Goal: Task Accomplishment & Management: Use online tool/utility

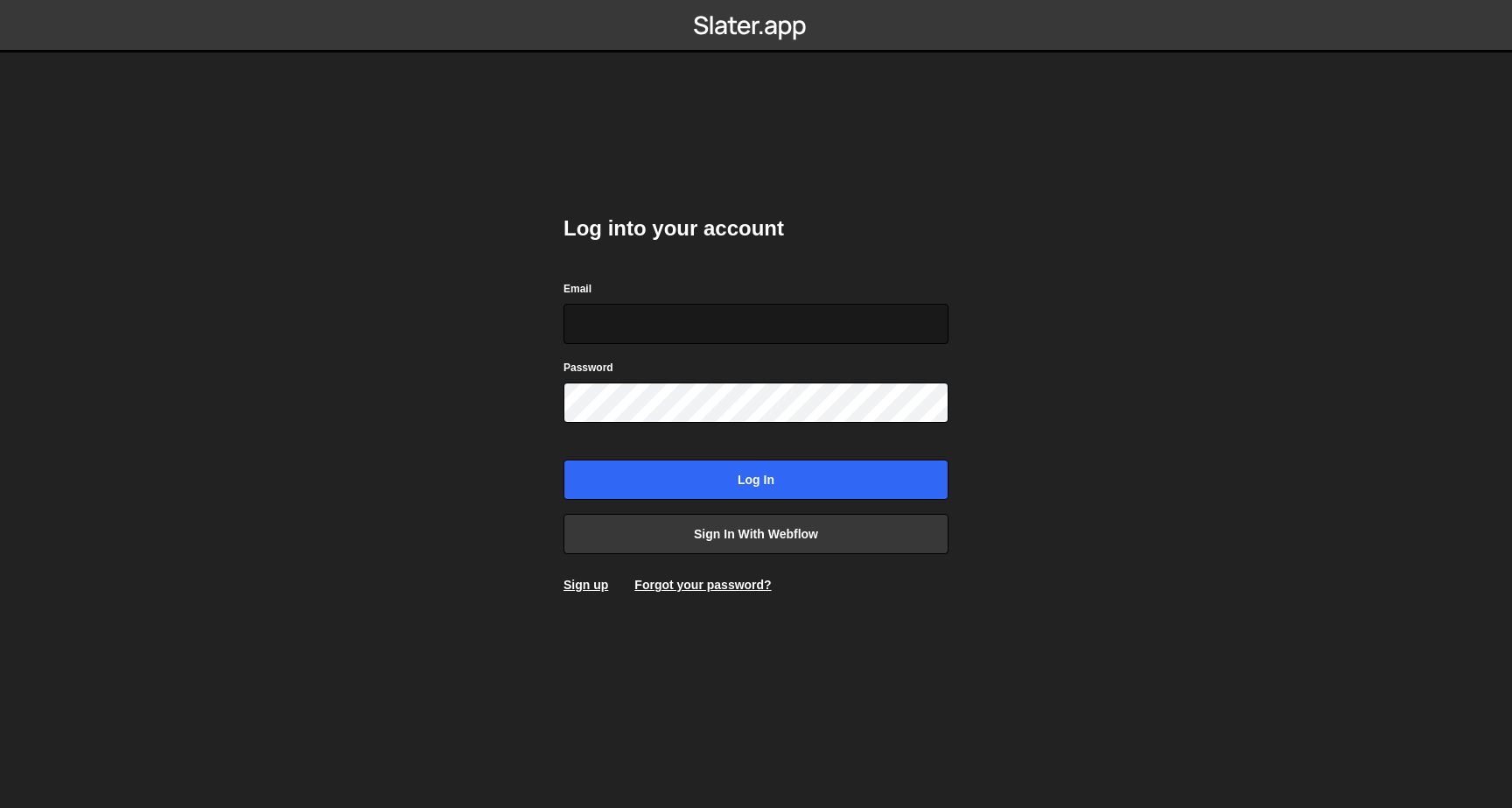
click at [643, 321] on input "Email" at bounding box center [756, 323] width 385 height 40
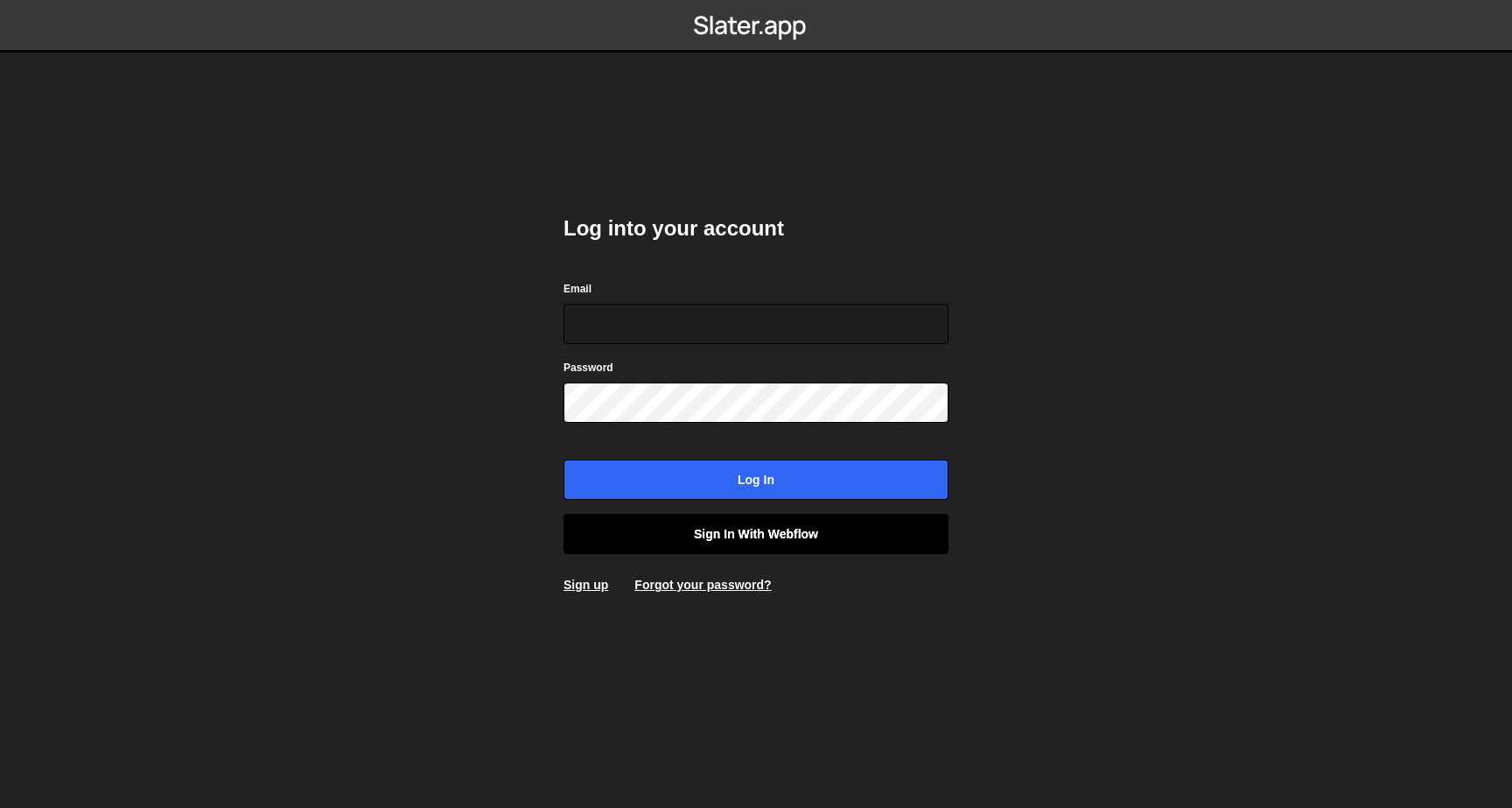
click at [734, 543] on link "Sign in with Webflow" at bounding box center [756, 533] width 385 height 40
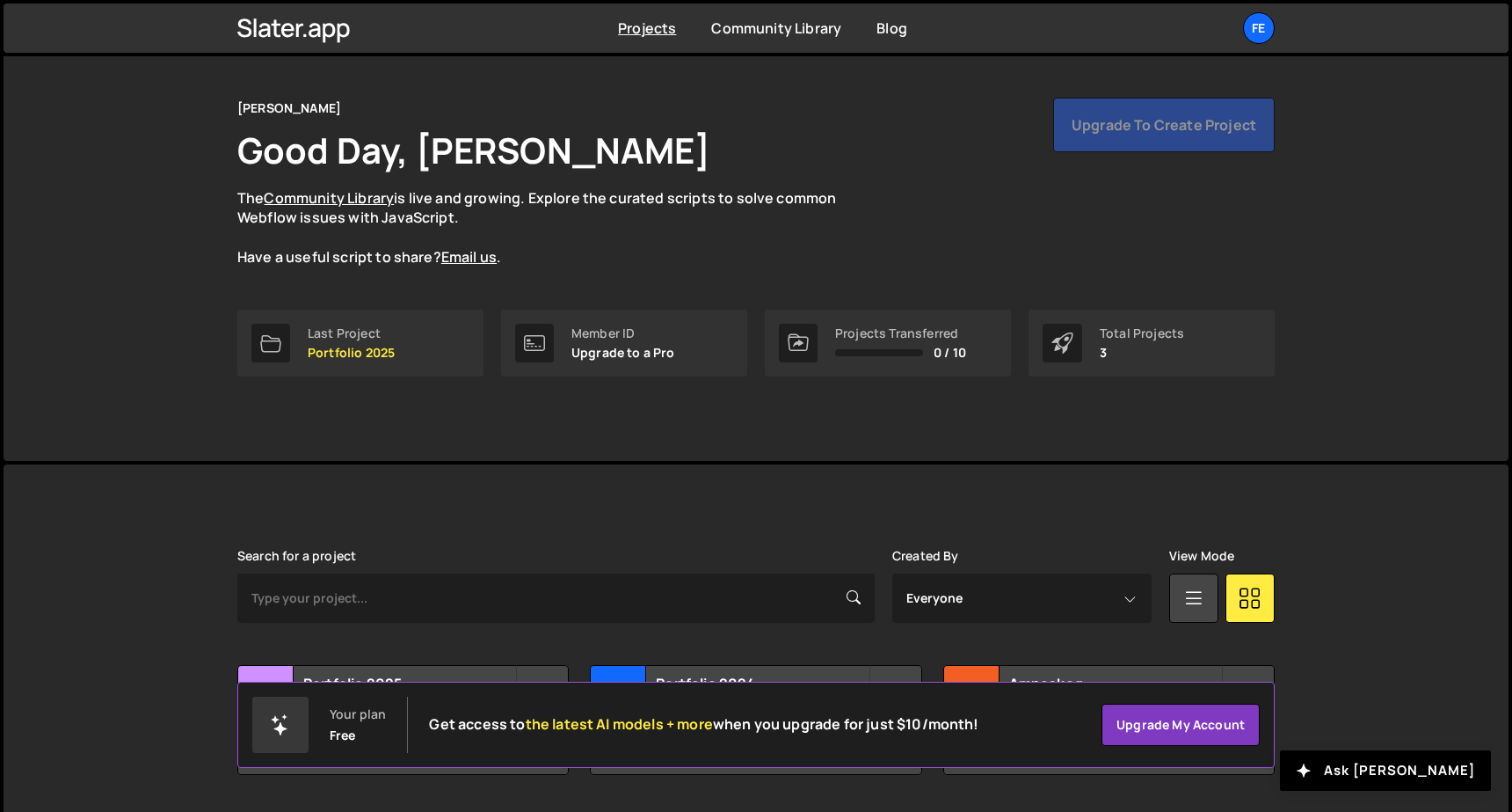
scroll to position [94, 0]
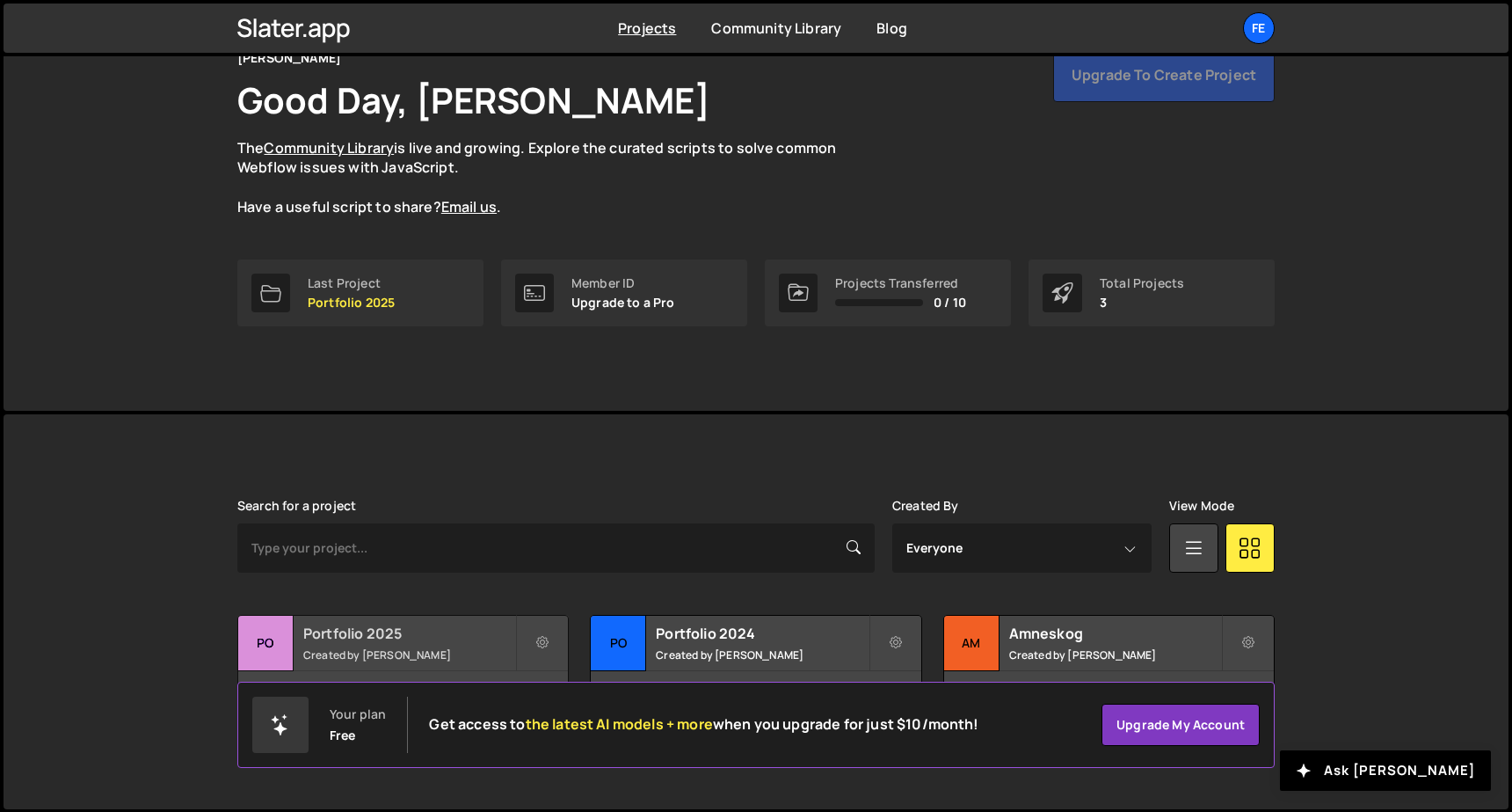
click at [267, 639] on div "Po" at bounding box center [266, 642] width 55 height 55
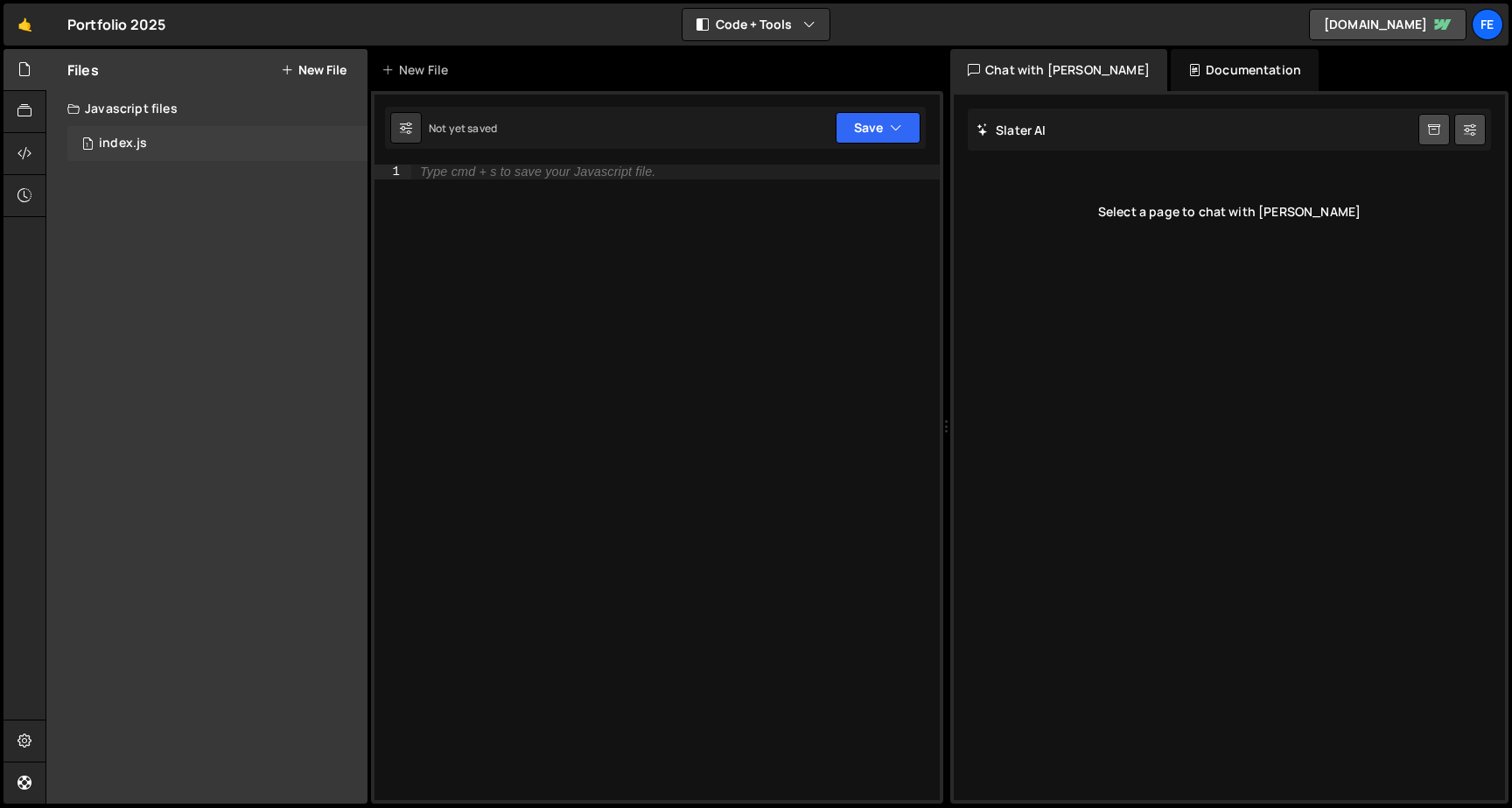
click at [141, 144] on div "index.js" at bounding box center [123, 144] width 48 height 16
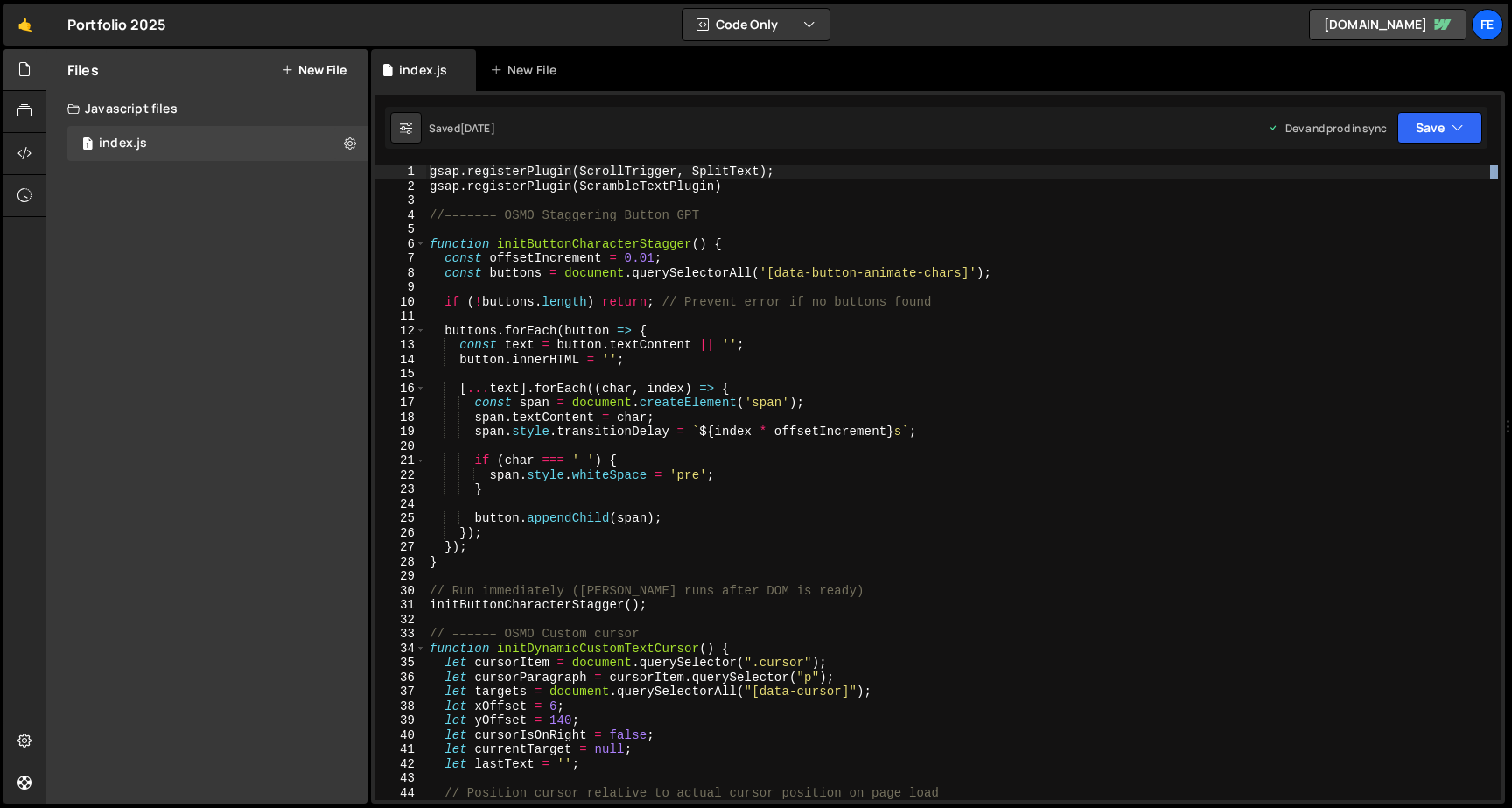
drag, startPoint x: 947, startPoint y: 428, endPoint x: 1511, endPoint y: 466, distance: 565.3
click at [1511, 466] on div at bounding box center [1508, 427] width 7 height 756
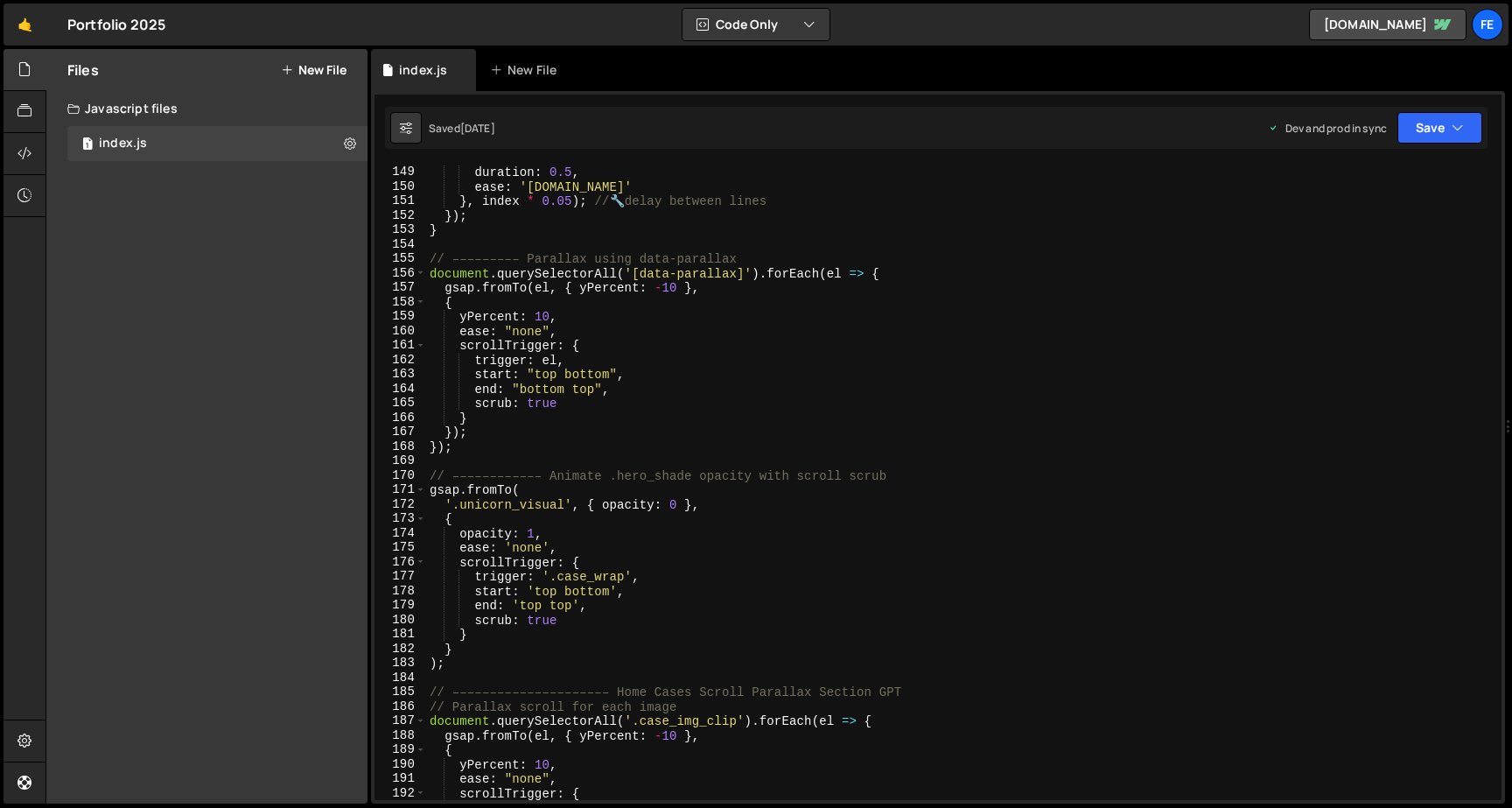
scroll to position [2141, 0]
